Goal: Understand process/instructions: Learn how to perform a task or action

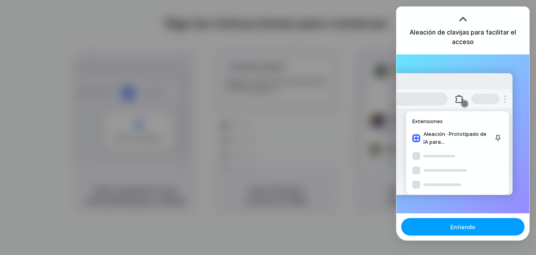
click at [470, 227] on span "Entiendo" at bounding box center [462, 226] width 25 height 8
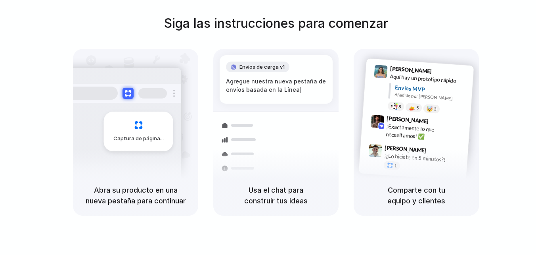
click at [281, 180] on div "Usa el chat para construir tus ideas" at bounding box center [275, 195] width 125 height 40
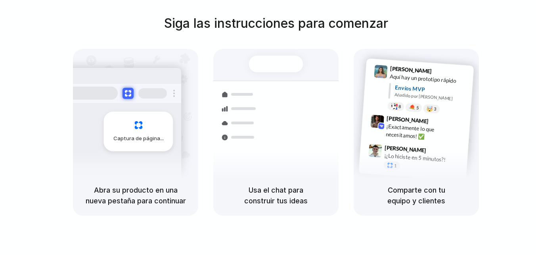
click at [155, 142] on div "Captura de página" at bounding box center [138, 131] width 69 height 40
